Goal: Task Accomplishment & Management: Complete application form

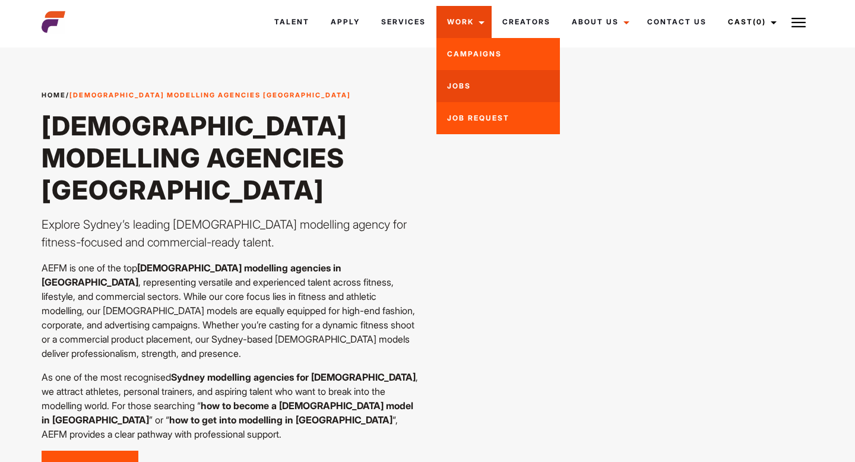
click at [459, 85] on link "Jobs" at bounding box center [499, 86] width 124 height 32
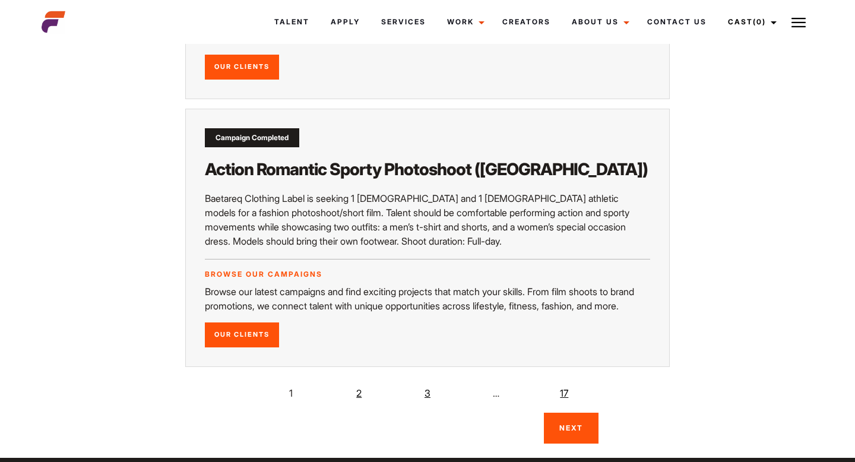
scroll to position [2133, 0]
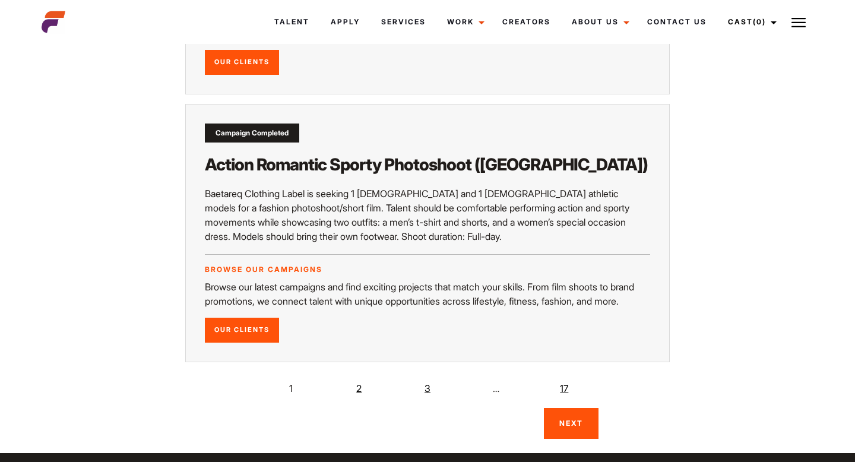
click at [359, 397] on link "2" at bounding box center [359, 389] width 24 height 24
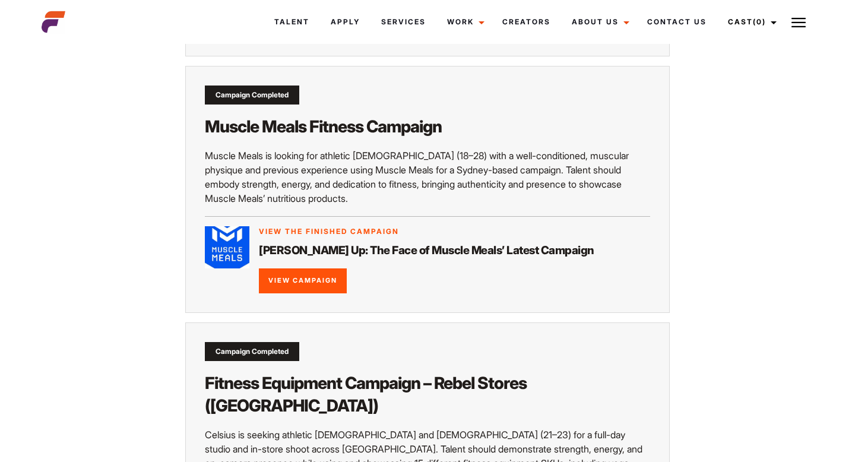
scroll to position [1899, 0]
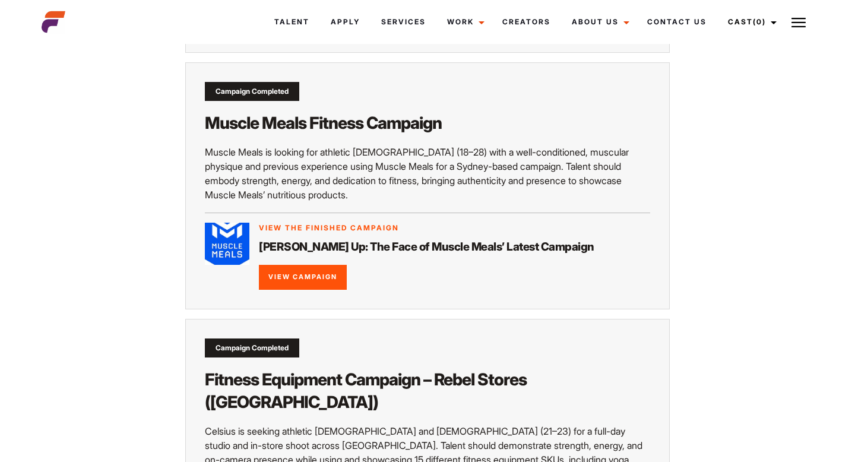
click at [317, 290] on link "View Campaign" at bounding box center [303, 277] width 88 height 25
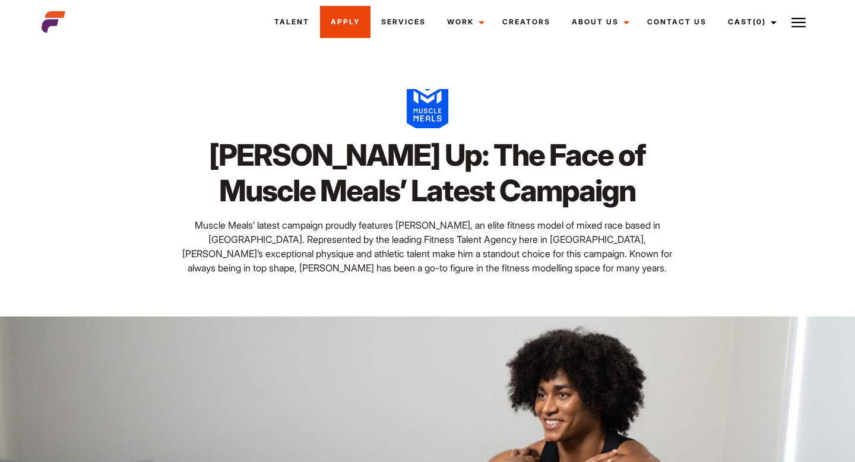
click at [344, 27] on link "Apply" at bounding box center [345, 22] width 50 height 32
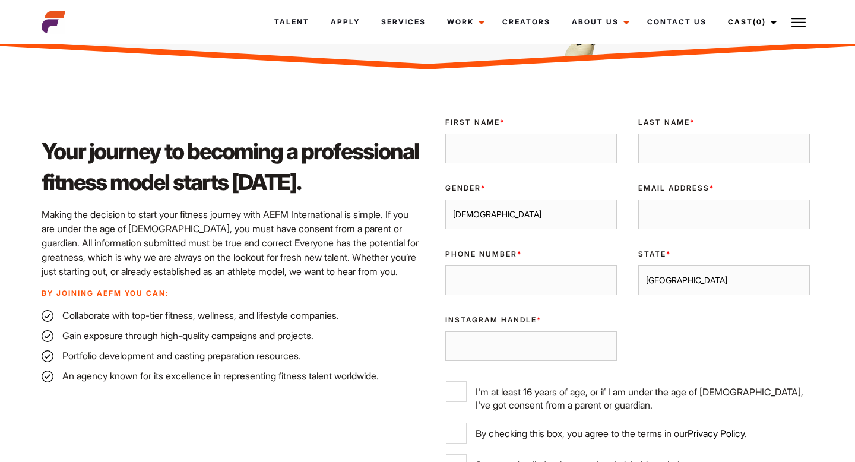
scroll to position [260, 0]
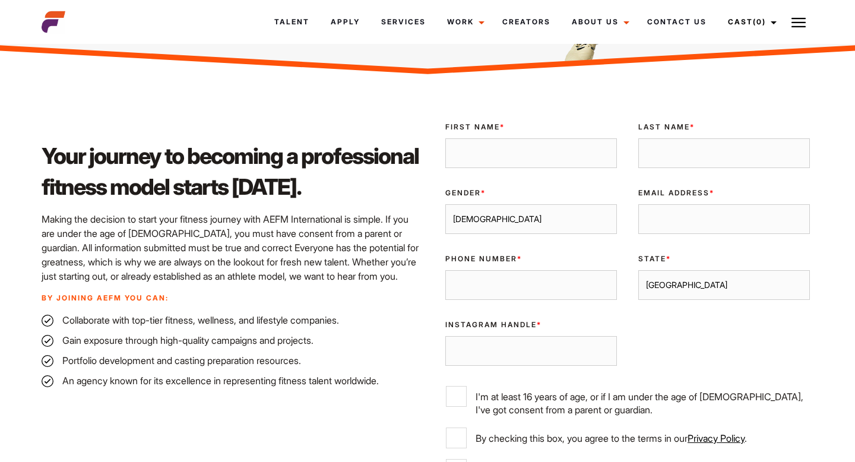
click at [552, 144] on input "First Name *" at bounding box center [531, 153] width 172 height 30
type input "leo"
type input "Schall"
type input "leo.sacha.schall@gmail.com"
type input "0444596908"
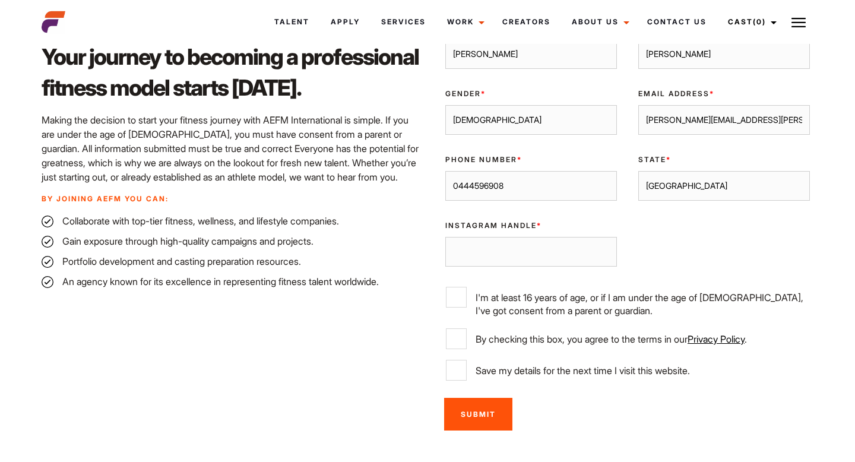
scroll to position [368, 0]
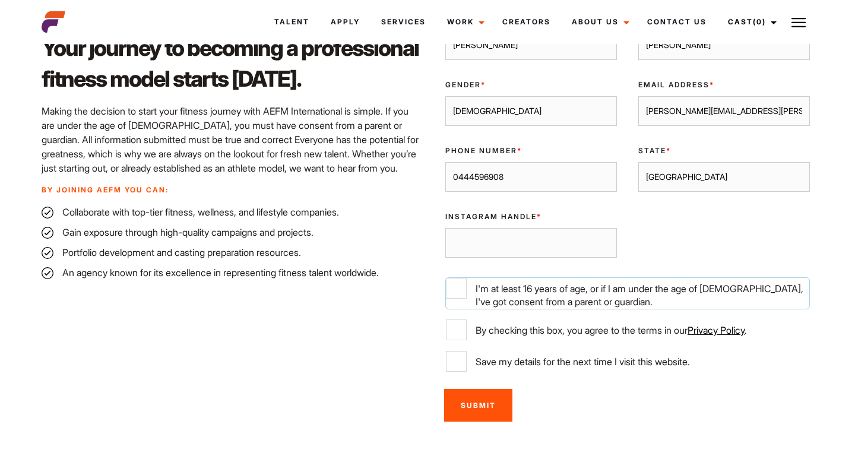
click at [457, 290] on input "I'm at least 16 years of age, or if I am under the age of [DEMOGRAPHIC_DATA], I…" at bounding box center [456, 288] width 21 height 21
checkbox input "true"
click at [454, 333] on input "By checking this box, you agree to the terms in our Privacy Policy ." at bounding box center [456, 330] width 21 height 21
checkbox input "true"
click at [459, 365] on input "Save my details for the next time I visit this website." at bounding box center [456, 361] width 21 height 21
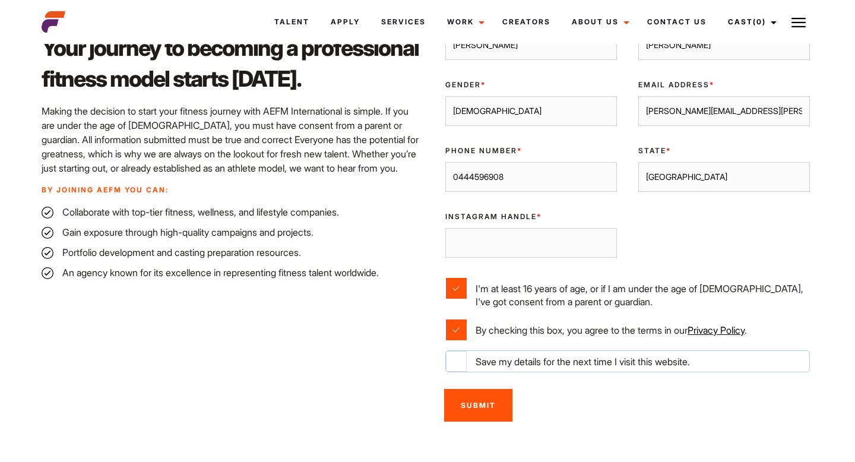
checkbox input "true"
click at [491, 408] on input "Submit" at bounding box center [478, 405] width 68 height 33
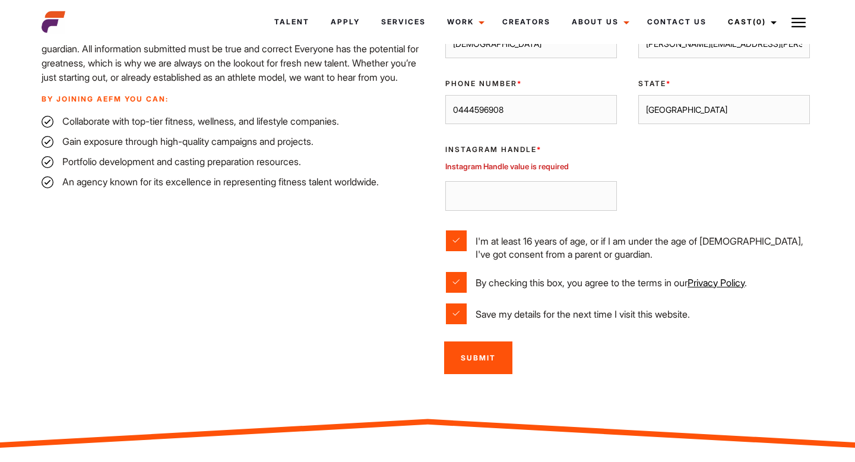
scroll to position [463, 0]
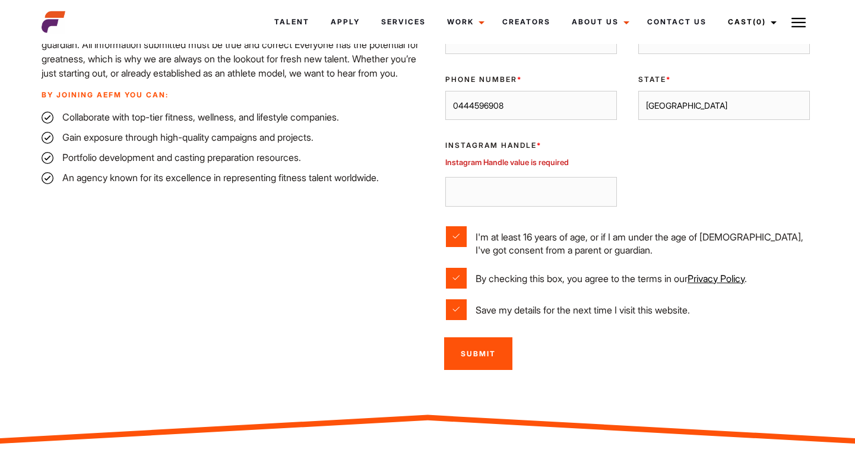
click at [522, 195] on input "Instagram Handle *" at bounding box center [531, 192] width 172 height 30
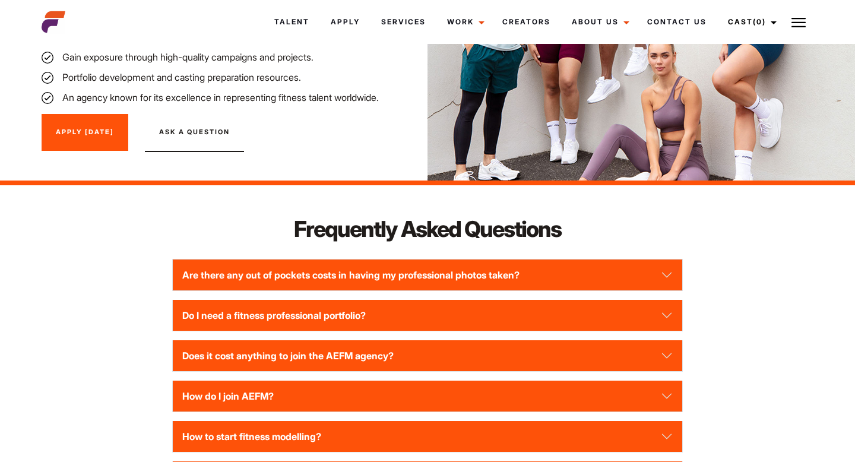
scroll to position [1259, 0]
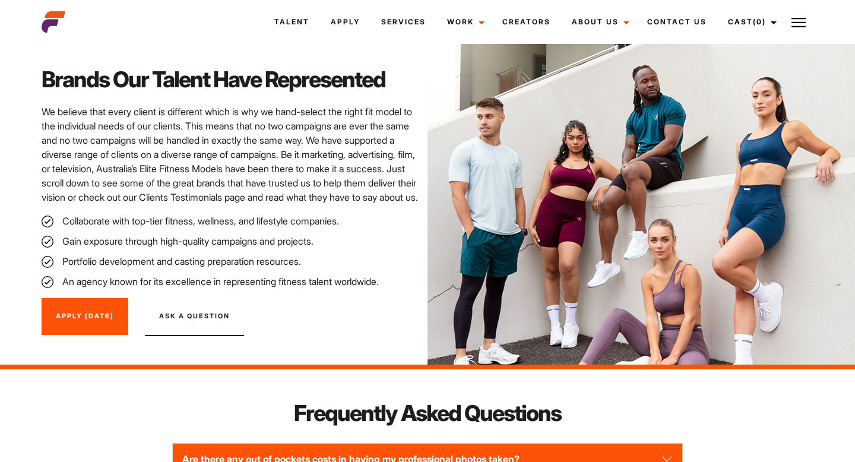
click at [95, 325] on link "Apply Today" at bounding box center [85, 316] width 87 height 37
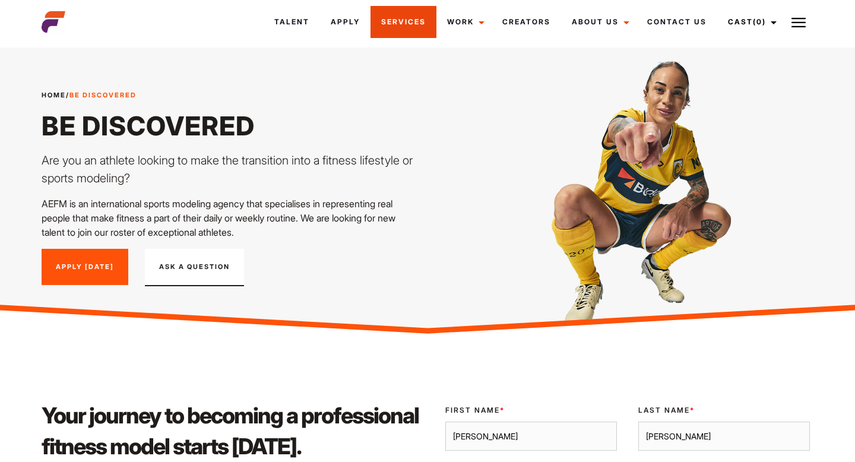
click at [390, 30] on link "Services" at bounding box center [404, 22] width 66 height 32
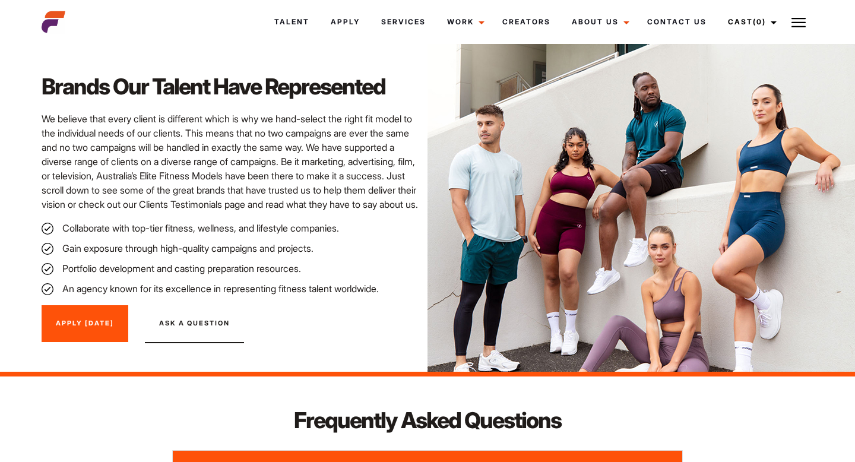
scroll to position [1259, 0]
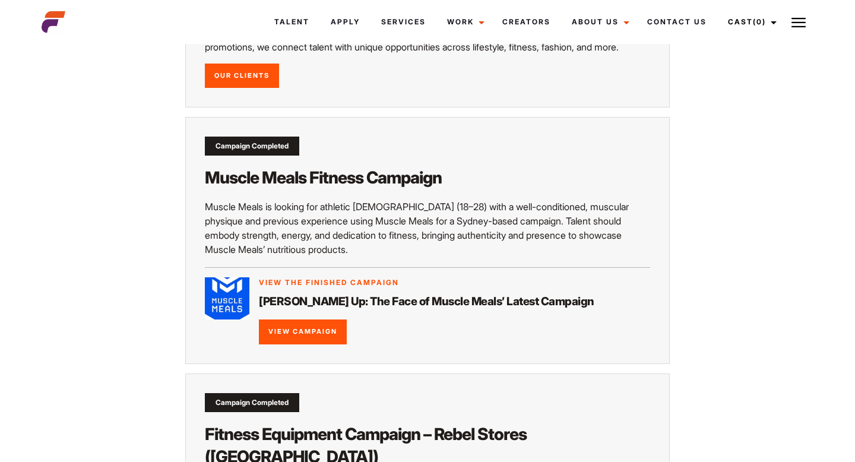
scroll to position [1899, 0]
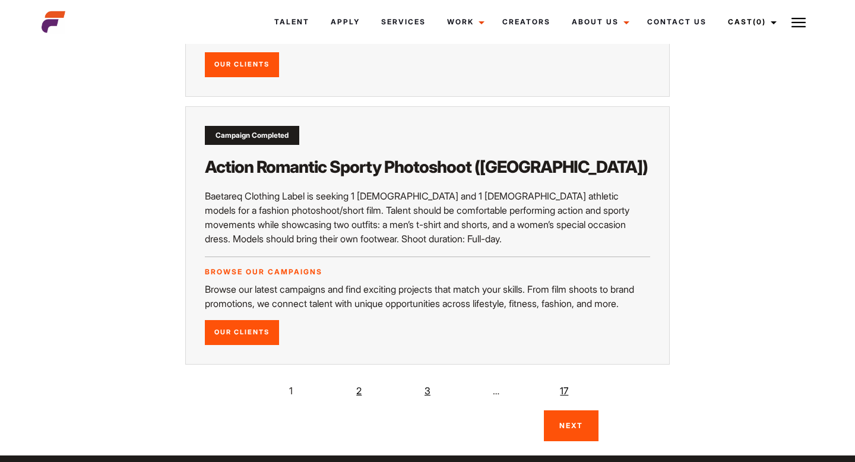
scroll to position [2133, 0]
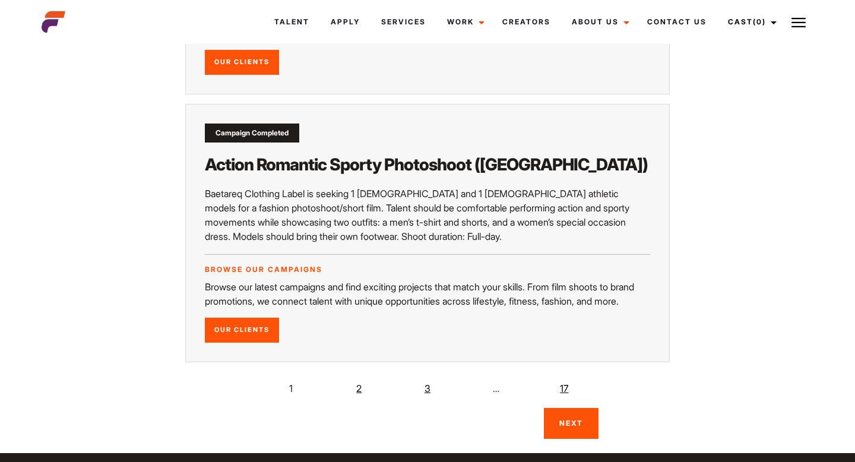
click at [428, 400] on link "3" at bounding box center [428, 389] width 24 height 24
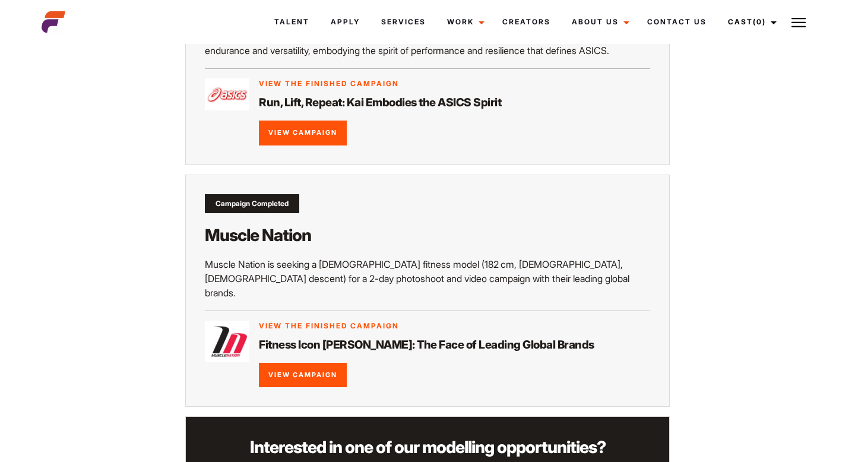
scroll to position [773, 0]
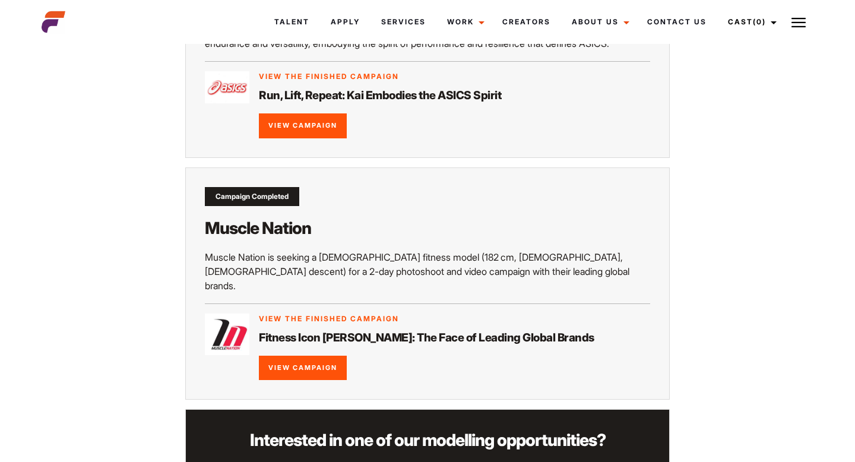
click at [306, 356] on link "View Campaign" at bounding box center [303, 368] width 88 height 25
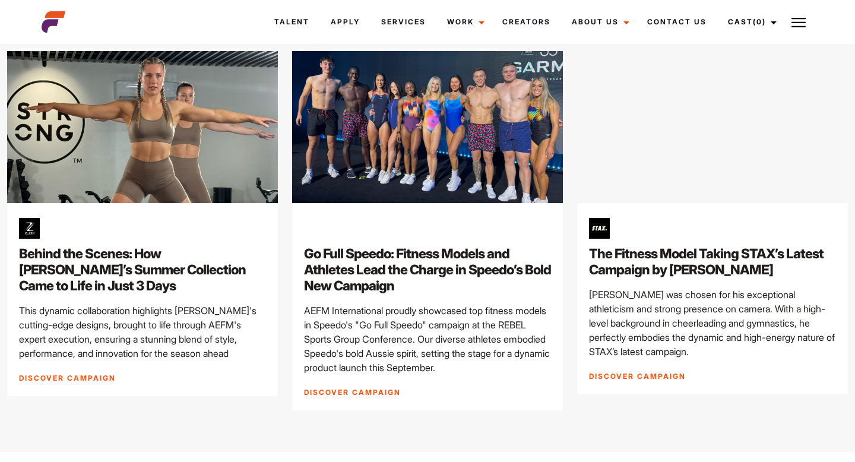
scroll to position [3840, 0]
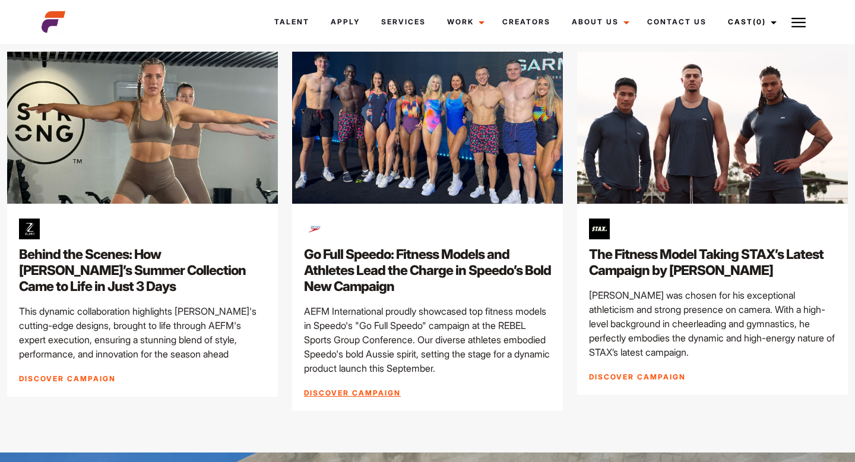
click at [353, 390] on link "Discover Campaign" at bounding box center [352, 392] width 97 height 9
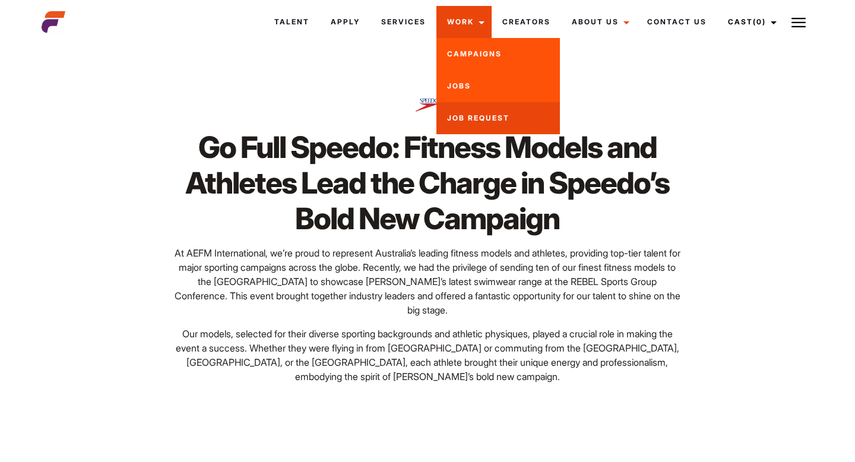
click at [456, 115] on link "Job Request" at bounding box center [499, 118] width 124 height 32
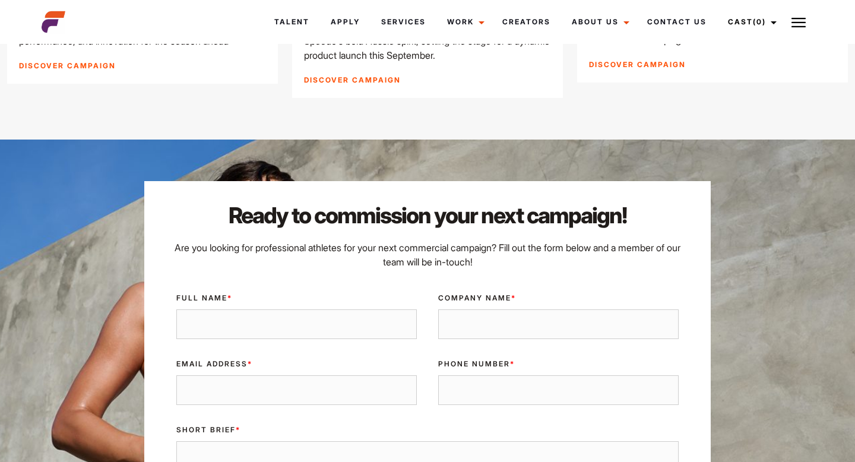
scroll to position [4152, 0]
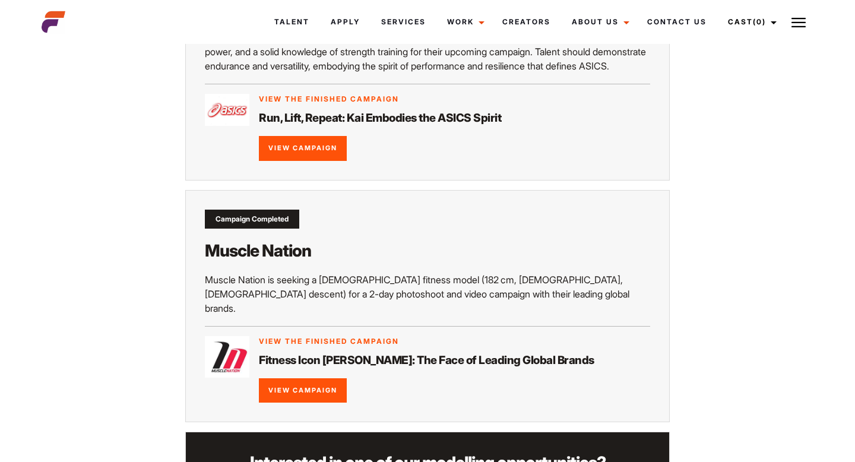
scroll to position [773, 0]
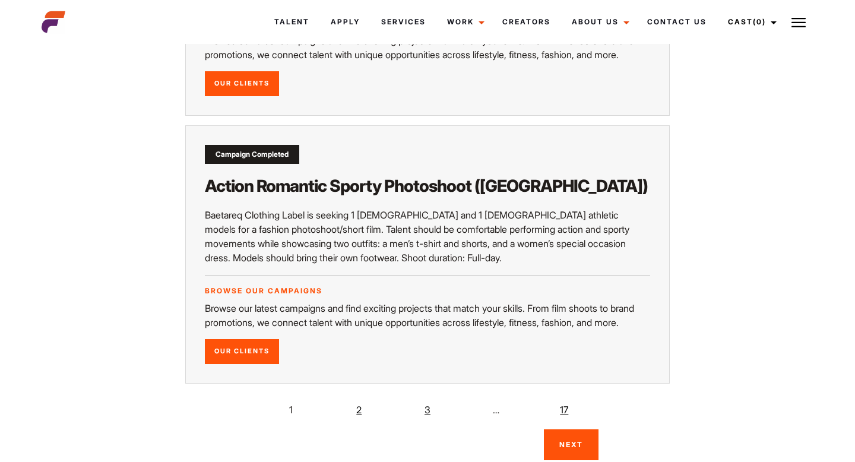
scroll to position [2133, 0]
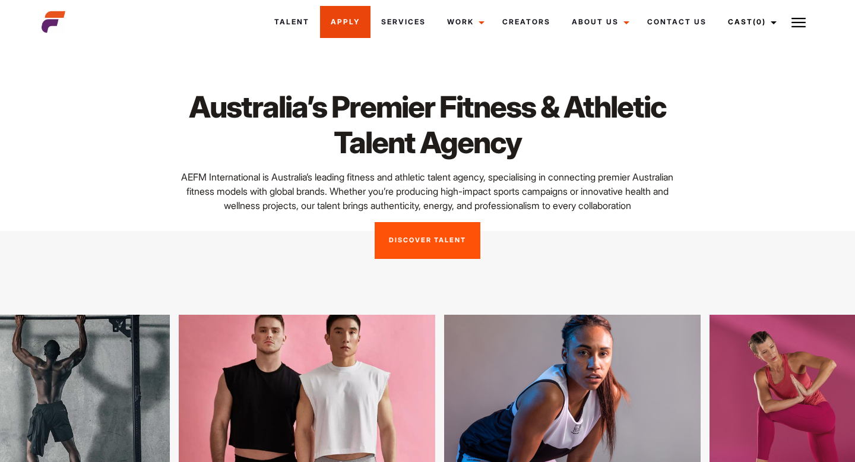
click at [347, 24] on link "Apply" at bounding box center [345, 22] width 50 height 32
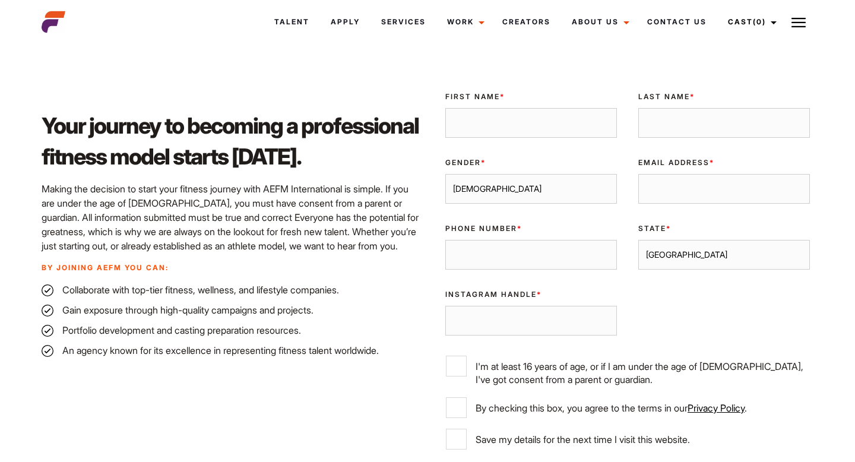
scroll to position [282, 0]
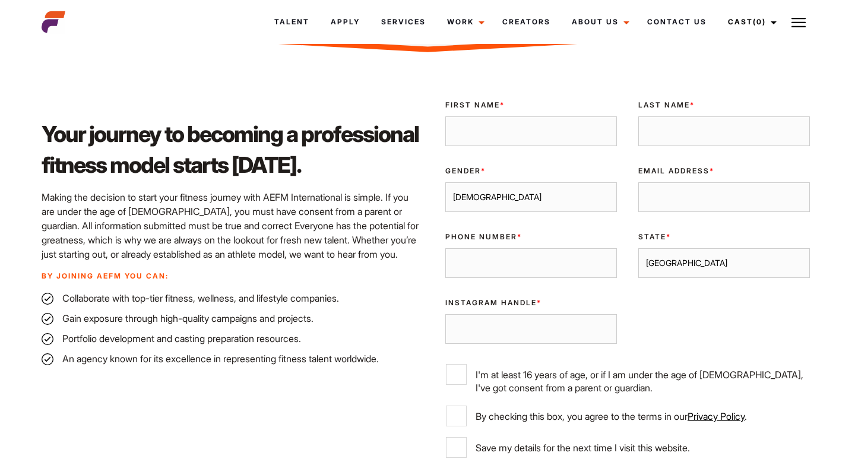
click at [539, 128] on input "First Name *" at bounding box center [531, 131] width 172 height 30
type input "[PERSON_NAME]"
type input "[PERSON_NAME][EMAIL_ADDRESS][PERSON_NAME][DOMAIN_NAME]"
type input "0444596908"
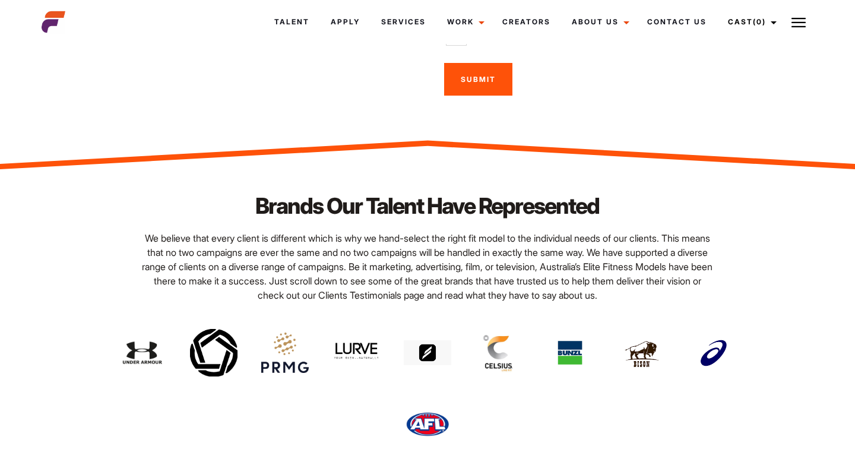
scroll to position [705, 0]
